Goal: Check status

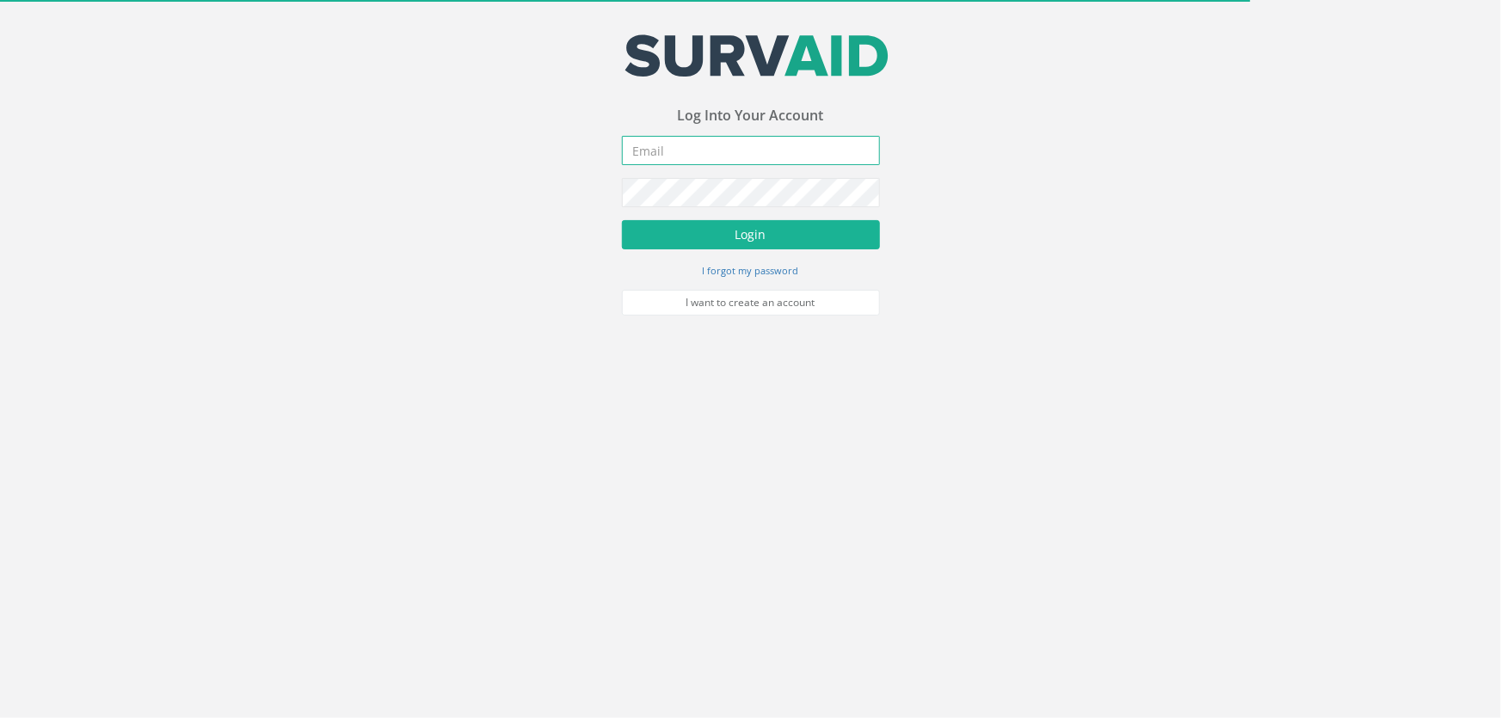
click at [666, 151] on input "email" at bounding box center [751, 150] width 258 height 29
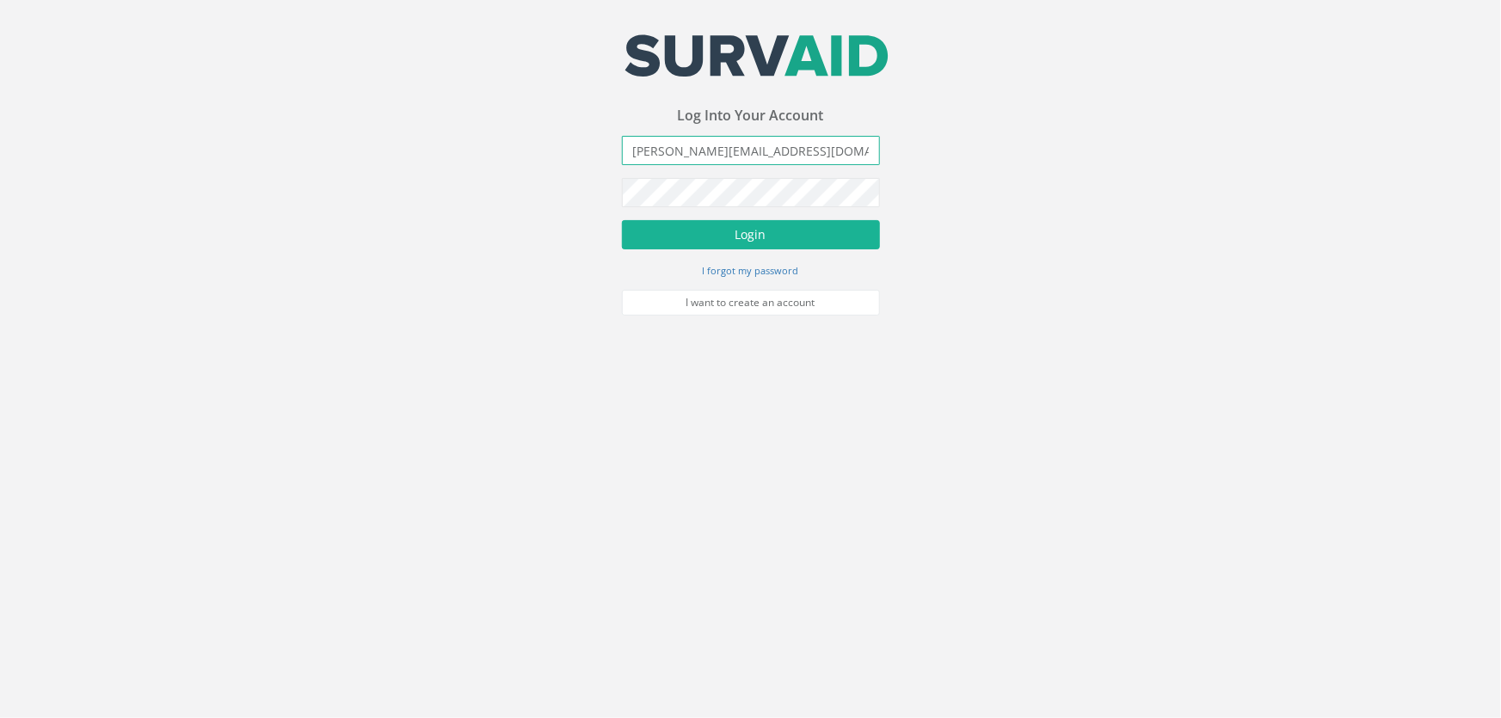
type input "[PERSON_NAME][EMAIL_ADDRESS][DOMAIN_NAME]"
click at [622, 220] on button "Login" at bounding box center [751, 234] width 258 height 29
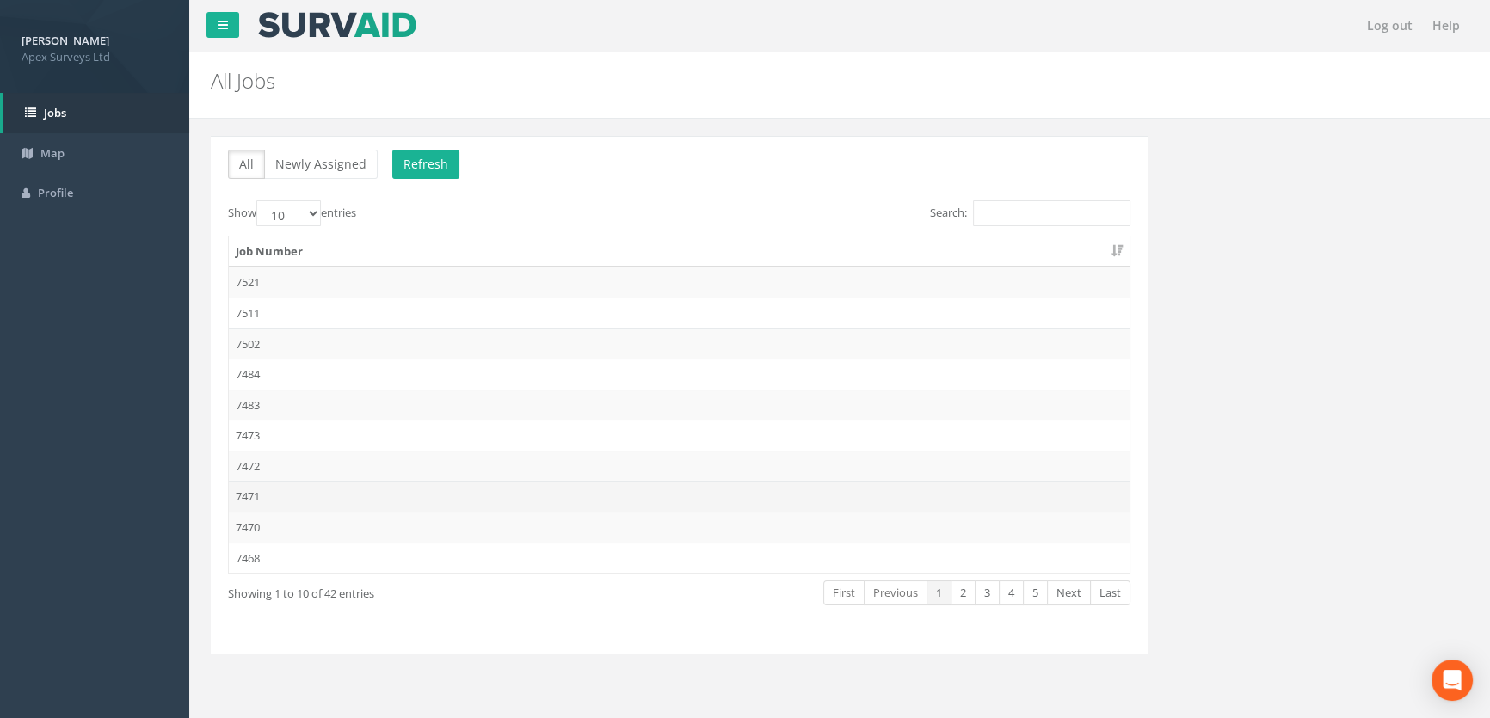
click at [255, 496] on td "7471" at bounding box center [679, 496] width 901 height 31
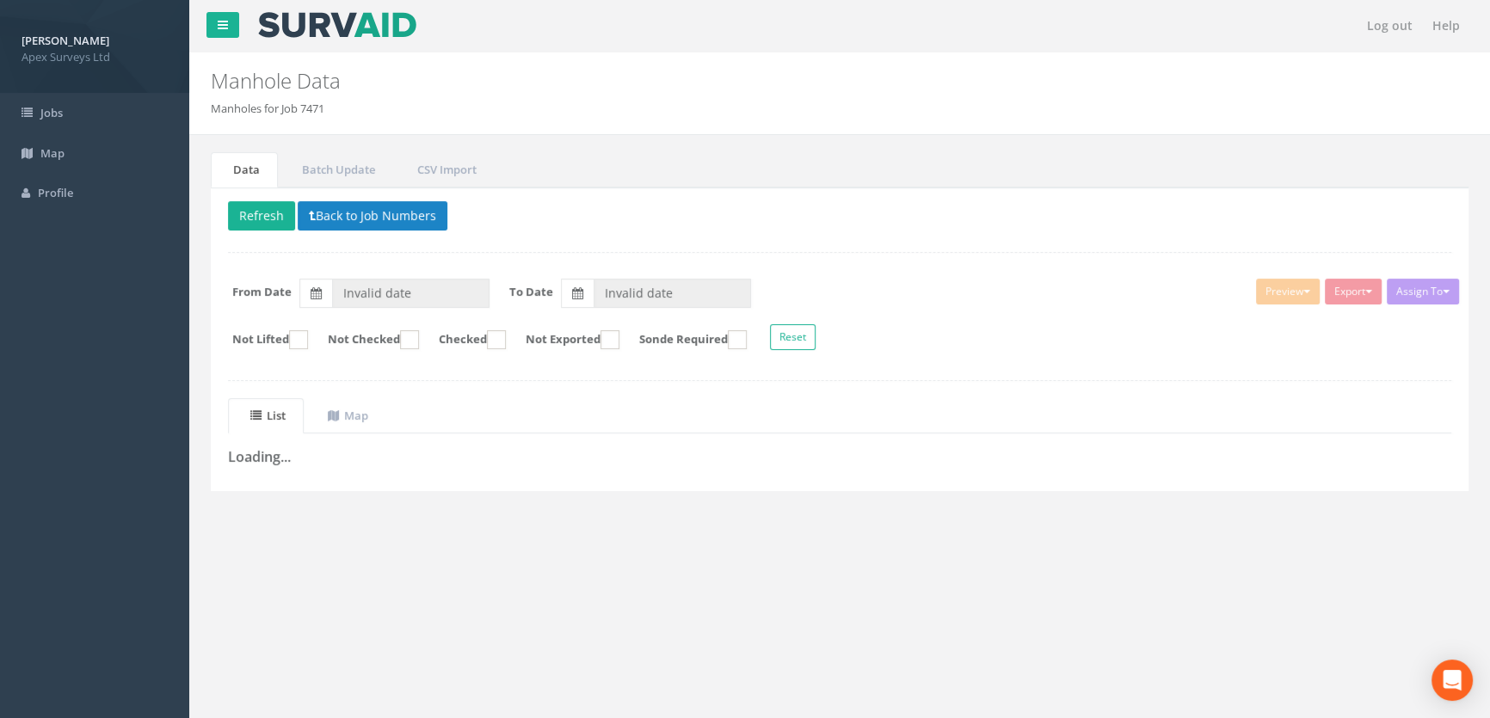
type input "[DATE]"
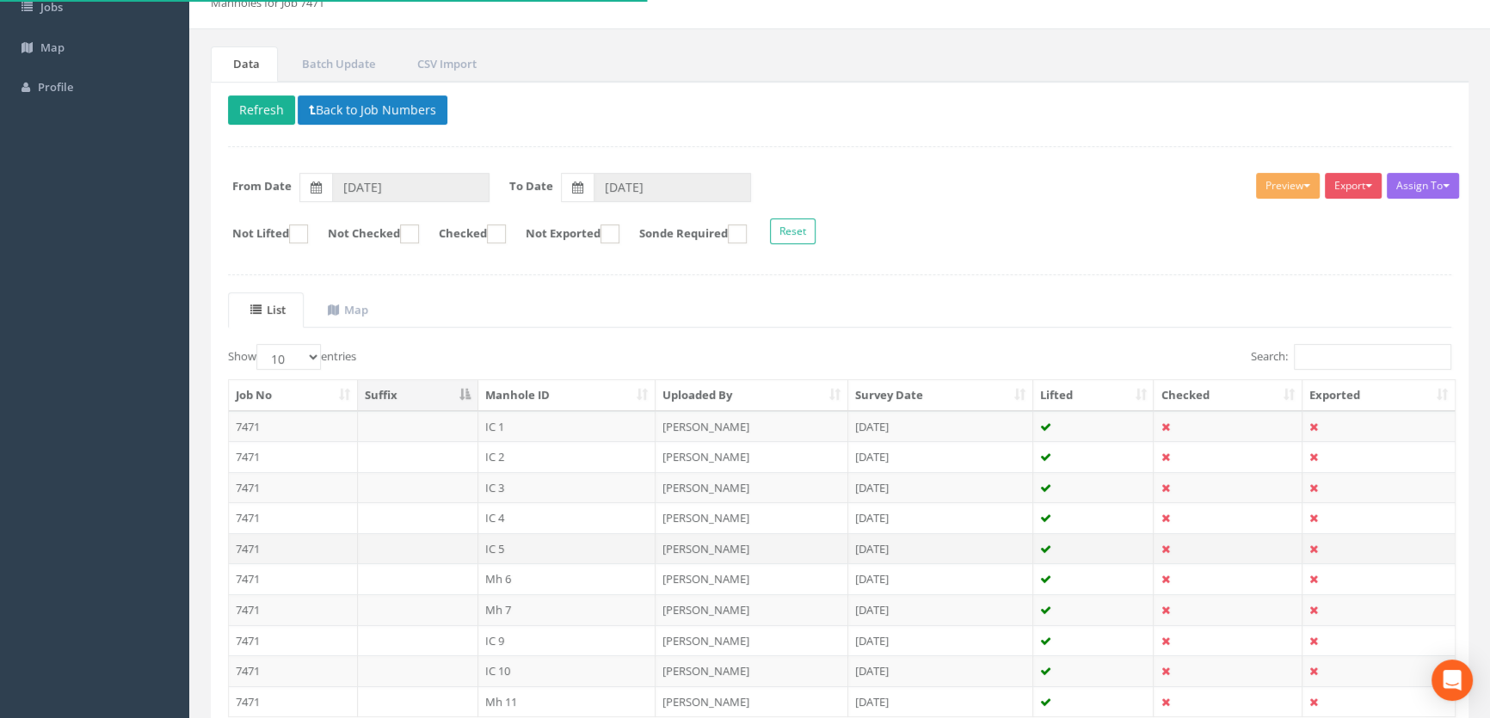
scroll to position [238, 0]
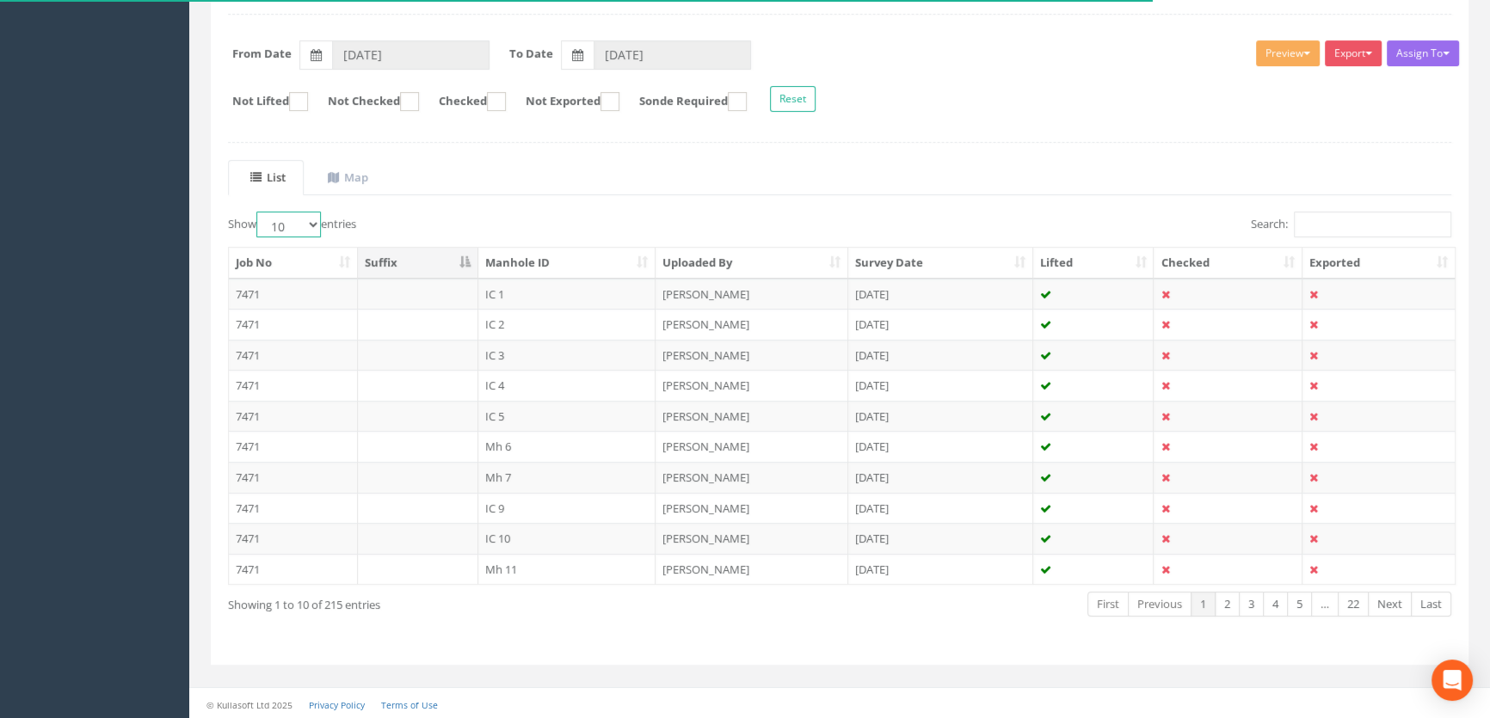
click at [311, 221] on select "10 25 50 100" at bounding box center [288, 225] width 65 height 26
select select "100"
click at [259, 212] on select "10 25 50 100" at bounding box center [288, 225] width 65 height 26
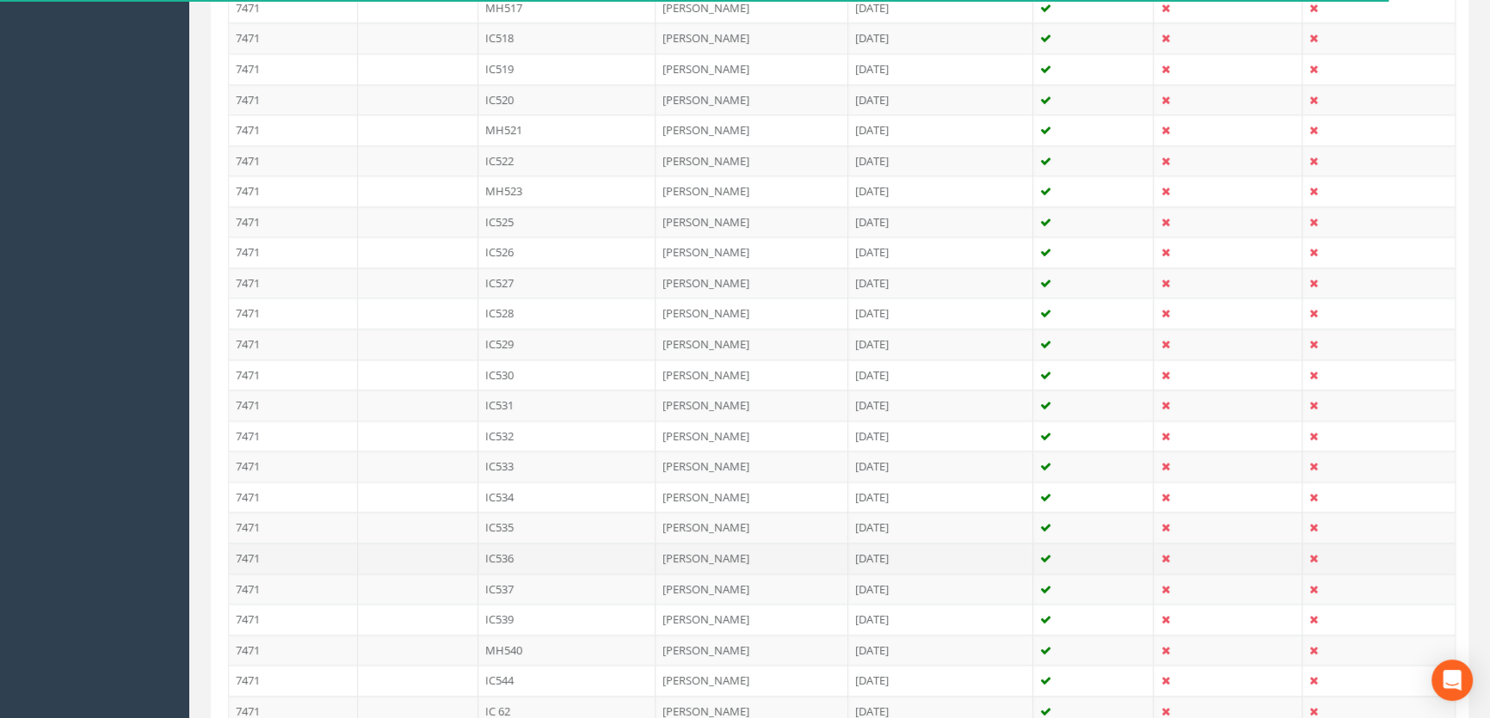
scroll to position [2985, 0]
